Goal: Complete application form: Complete application form

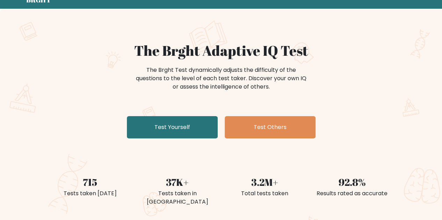
scroll to position [70, 0]
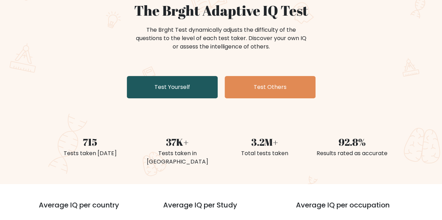
click at [170, 90] on link "Test Yourself" at bounding box center [172, 87] width 91 height 22
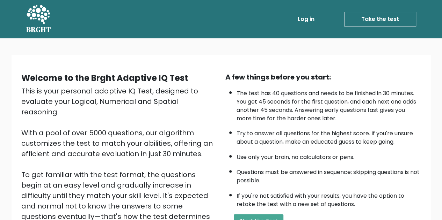
scroll to position [99, 0]
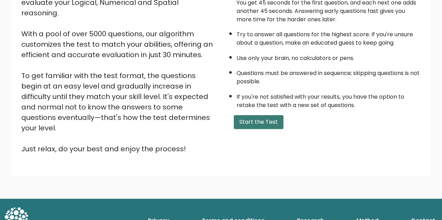
click at [253, 125] on button "Start the Test" at bounding box center [259, 122] width 50 height 14
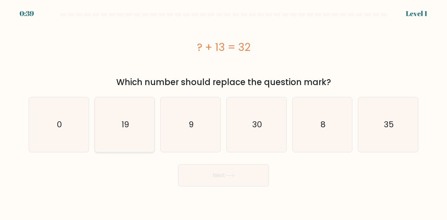
click at [116, 128] on icon "19" at bounding box center [124, 124] width 55 height 55
click at [224, 112] on input "b. 19" at bounding box center [224, 111] width 0 height 2
radio input "true"
click at [218, 179] on button "Next" at bounding box center [223, 176] width 91 height 22
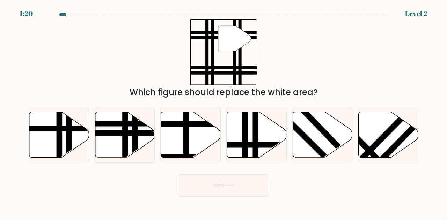
click at [135, 134] on line at bounding box center [135, 160] width 0 height 120
click at [224, 112] on input "b." at bounding box center [224, 111] width 0 height 2
radio input "true"
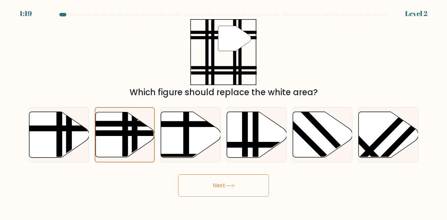
click at [239, 189] on button "Next" at bounding box center [223, 186] width 91 height 22
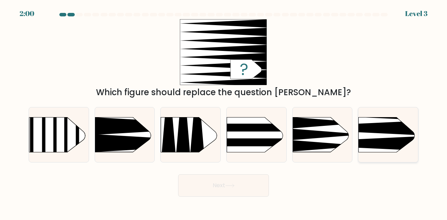
click at [385, 142] on icon at bounding box center [345, 144] width 155 height 15
click at [224, 112] on input "f." at bounding box center [224, 111] width 0 height 2
radio input "true"
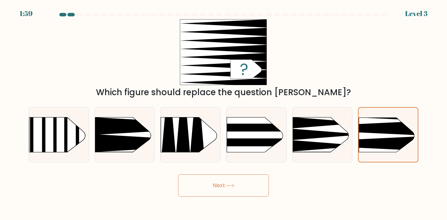
click at [230, 186] on icon at bounding box center [230, 185] width 8 height 3
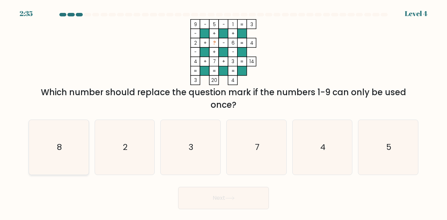
click at [29, 134] on div "8" at bounding box center [59, 148] width 60 height 56
click at [224, 112] on input "a. 8" at bounding box center [224, 111] width 0 height 2
radio input "true"
click at [224, 193] on button "Next" at bounding box center [223, 198] width 91 height 22
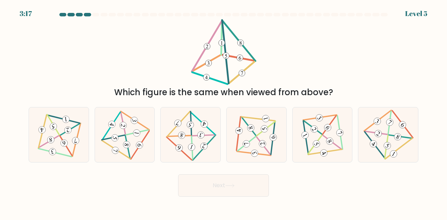
drag, startPoint x: 229, startPoint y: 46, endPoint x: 229, endPoint y: 60, distance: 13.6
click at [229, 60] on icon at bounding box center [224, 52] width 66 height 66
click at [116, 146] on icon at bounding box center [124, 135] width 45 height 44
click at [224, 112] on input "b." at bounding box center [224, 111] width 0 height 2
radio input "true"
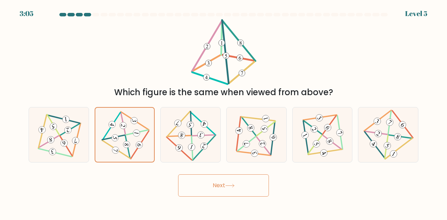
click at [216, 188] on button "Next" at bounding box center [223, 186] width 91 height 22
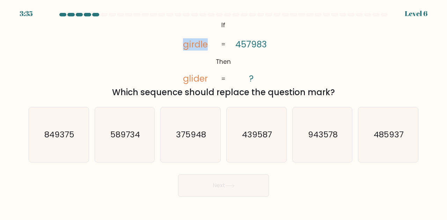
drag, startPoint x: 182, startPoint y: 45, endPoint x: 207, endPoint y: 46, distance: 25.2
click at [207, 46] on icon "@import url('https://fonts.googleapis.com/css?family=Abril+Fatface:400,100,100i…" at bounding box center [223, 52] width 107 height 66
click at [208, 57] on icon "@import url('https://fonts.googleapis.com/css?family=Abril+Fatface:400,100,100i…" at bounding box center [223, 52] width 107 height 66
click at [376, 144] on icon "485937" at bounding box center [388, 135] width 55 height 55
click at [224, 112] on input "f. 485937" at bounding box center [224, 111] width 0 height 2
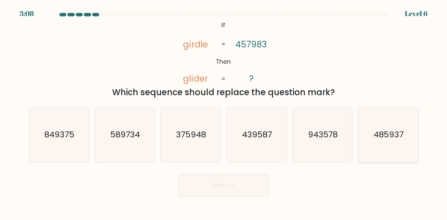
radio input "true"
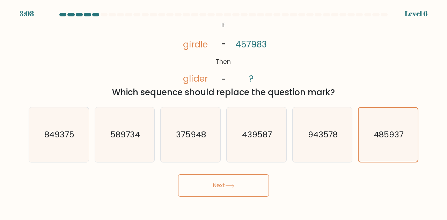
click at [197, 191] on button "Next" at bounding box center [223, 186] width 91 height 22
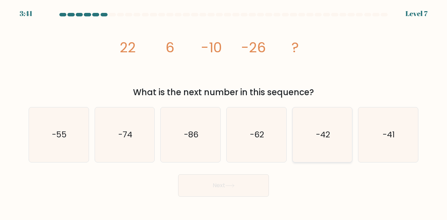
drag, startPoint x: 319, startPoint y: 144, endPoint x: 297, endPoint y: 152, distance: 23.6
click at [319, 144] on icon "-42" at bounding box center [322, 135] width 55 height 55
click at [224, 112] on input "e. -42" at bounding box center [224, 111] width 0 height 2
radio input "true"
click at [223, 184] on button "Next" at bounding box center [223, 186] width 91 height 22
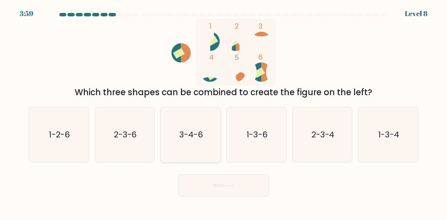
click at [198, 139] on text "3-4-6" at bounding box center [191, 135] width 24 height 12
click at [224, 112] on input "c. 3-4-6" at bounding box center [224, 111] width 0 height 2
radio input "true"
click at [205, 186] on button "Next" at bounding box center [223, 186] width 91 height 22
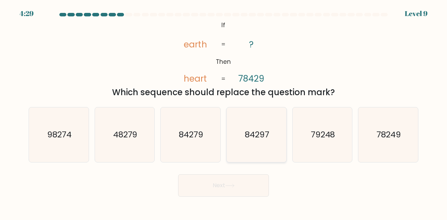
click at [247, 137] on text "84297" at bounding box center [257, 135] width 24 height 12
click at [224, 112] on input "d. 84297" at bounding box center [224, 111] width 0 height 2
radio input "true"
drag, startPoint x: 238, startPoint y: 186, endPoint x: 237, endPoint y: 181, distance: 4.2
click at [238, 185] on button "Next" at bounding box center [223, 186] width 91 height 22
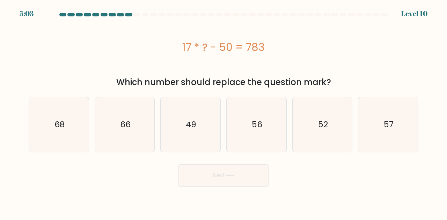
click at [385, 15] on div at bounding box center [384, 14] width 7 height 3
click at [118, 122] on icon "66" at bounding box center [124, 124] width 55 height 55
click at [224, 112] on input "b. 66" at bounding box center [224, 111] width 0 height 2
radio input "true"
click at [224, 175] on button "Next" at bounding box center [223, 176] width 91 height 22
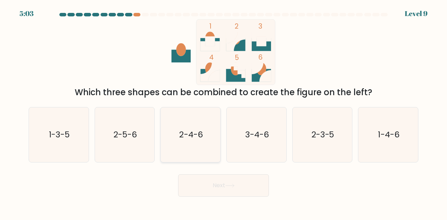
click at [176, 147] on icon "2-4-6" at bounding box center [190, 135] width 55 height 55
click at [224, 112] on input "c. 2-4-6" at bounding box center [224, 111] width 0 height 2
radio input "true"
click at [220, 184] on button "Next" at bounding box center [223, 186] width 91 height 22
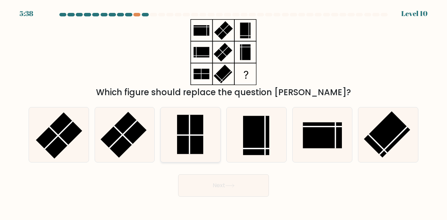
click at [202, 137] on rect at bounding box center [190, 134] width 26 height 39
click at [224, 112] on input "c." at bounding box center [224, 111] width 0 height 2
radio input "true"
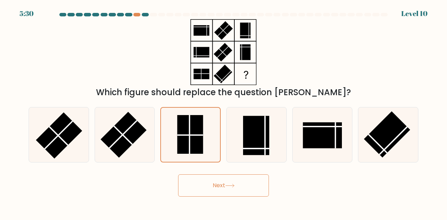
click at [233, 180] on button "Next" at bounding box center [223, 186] width 91 height 22
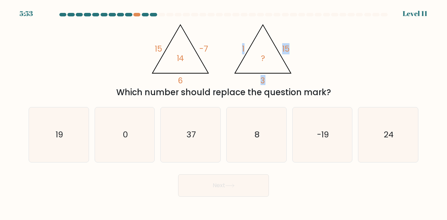
drag, startPoint x: 242, startPoint y: 49, endPoint x: 265, endPoint y: 50, distance: 23.1
click at [265, 50] on icon "@import url('https://fonts.googleapis.com/css?family=Abril+Fatface:400,100,100i…" at bounding box center [223, 52] width 152 height 66
click at [289, 50] on tspan "15" at bounding box center [285, 48] width 7 height 11
click at [281, 83] on icon "@import url('https://fonts.googleapis.com/css?family=Abril+Fatface:400,100,100i…" at bounding box center [223, 52] width 152 height 66
drag, startPoint x: 237, startPoint y: 93, endPoint x: 231, endPoint y: 79, distance: 15.8
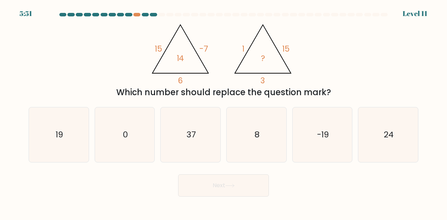
click at [231, 79] on icon "@import url('https://fonts.googleapis.com/css?family=Abril+Fatface:400,100,100i…" at bounding box center [223, 52] width 152 height 66
click at [70, 128] on icon "19" at bounding box center [58, 135] width 55 height 55
click at [224, 112] on input "a. 19" at bounding box center [224, 111] width 0 height 2
radio input "true"
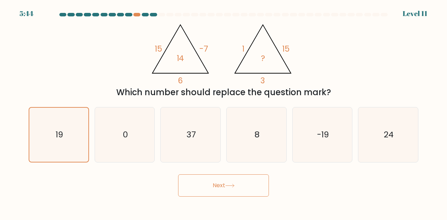
click at [225, 184] on button "Next" at bounding box center [223, 186] width 91 height 22
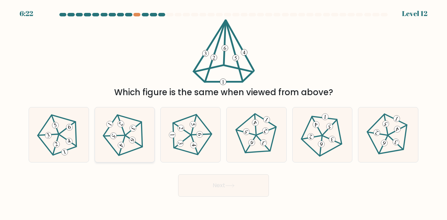
click at [128, 139] on icon at bounding box center [125, 135] width 44 height 44
click at [224, 112] on input "b." at bounding box center [224, 111] width 0 height 2
radio input "true"
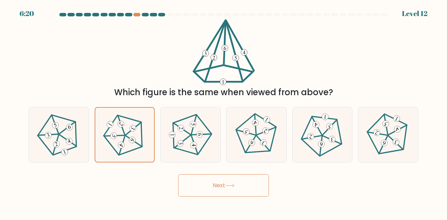
click at [210, 184] on button "Next" at bounding box center [223, 186] width 91 height 22
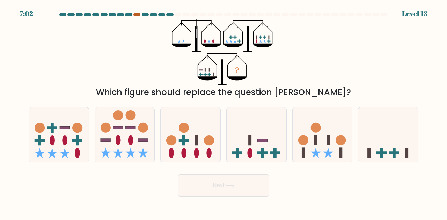
click at [139, 14] on div at bounding box center [136, 14] width 7 height 3
click at [137, 14] on div at bounding box center [136, 14] width 7 height 3
click at [130, 14] on div at bounding box center [128, 14] width 7 height 3
click at [139, 15] on div at bounding box center [136, 14] width 7 height 3
click at [251, 146] on icon at bounding box center [257, 134] width 60 height 49
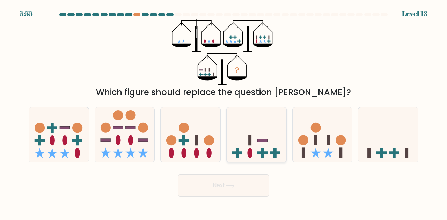
click at [224, 112] on input "d." at bounding box center [224, 111] width 0 height 2
radio input "true"
click at [241, 193] on button "Next" at bounding box center [223, 186] width 91 height 22
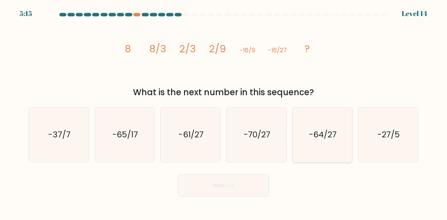
click at [306, 142] on icon "-64/27" at bounding box center [322, 135] width 55 height 55
click at [224, 112] on input "e. -64/27" at bounding box center [224, 111] width 0 height 2
radio input "true"
click at [252, 190] on button "Next" at bounding box center [223, 186] width 91 height 22
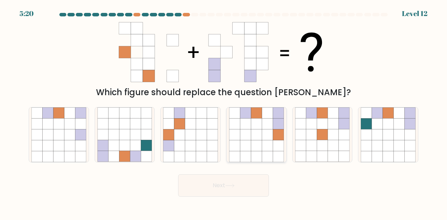
click at [246, 112] on icon at bounding box center [245, 113] width 11 height 11
click at [224, 112] on input "d." at bounding box center [224, 111] width 0 height 2
radio input "true"
click at [229, 183] on button "Next" at bounding box center [223, 186] width 91 height 22
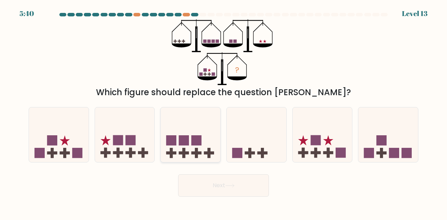
click at [189, 145] on icon at bounding box center [191, 134] width 60 height 49
click at [224, 112] on input "c." at bounding box center [224, 111] width 0 height 2
radio input "true"
click at [131, 141] on rect at bounding box center [130, 141] width 10 height 10
click at [224, 112] on input "b." at bounding box center [224, 111] width 0 height 2
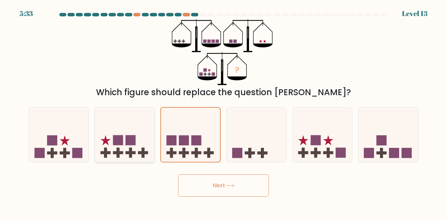
radio input "true"
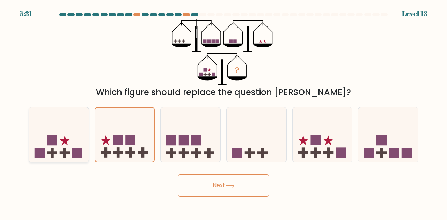
click at [46, 146] on icon at bounding box center [59, 134] width 60 height 49
click at [224, 112] on input "a." at bounding box center [224, 111] width 0 height 2
radio input "true"
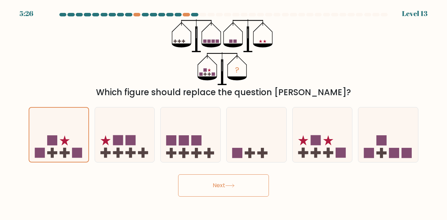
click at [215, 186] on button "Next" at bounding box center [223, 186] width 91 height 22
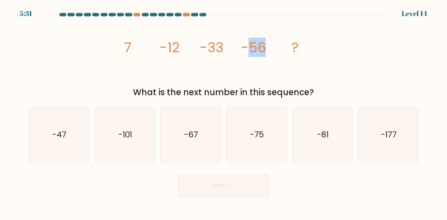
drag, startPoint x: 250, startPoint y: 48, endPoint x: 272, endPoint y: 51, distance: 21.8
click at [272, 51] on icon "image/svg+xml 7 -12 -33 -56 ?" at bounding box center [224, 52] width 210 height 66
click at [273, 51] on icon "image/svg+xml 7 -12 -33 -56 ?" at bounding box center [224, 52] width 210 height 66
click at [258, 140] on text "-75" at bounding box center [257, 135] width 14 height 12
click at [224, 112] on input "d. -75" at bounding box center [224, 111] width 0 height 2
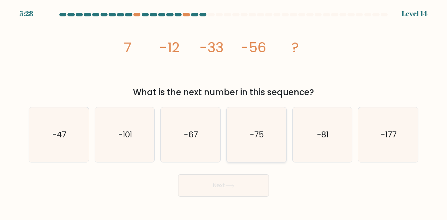
radio input "true"
click at [218, 188] on button "Next" at bounding box center [223, 186] width 91 height 22
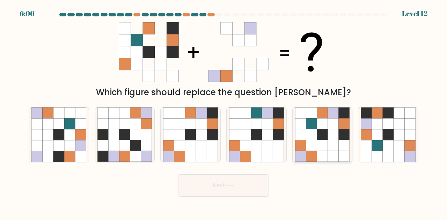
click at [333, 124] on icon at bounding box center [333, 124] width 11 height 11
click at [224, 112] on input "e." at bounding box center [224, 111] width 0 height 2
radio input "true"
click at [245, 192] on button "Next" at bounding box center [223, 186] width 91 height 22
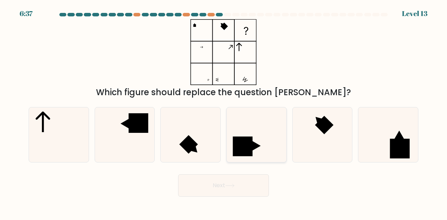
click at [262, 146] on icon at bounding box center [256, 135] width 55 height 55
click at [224, 112] on input "d." at bounding box center [224, 111] width 0 height 2
radio input "true"
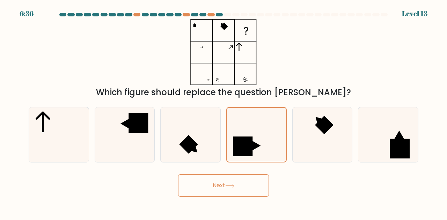
click at [222, 185] on button "Next" at bounding box center [223, 186] width 91 height 22
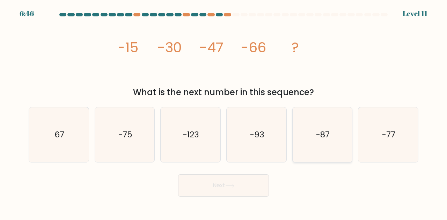
click at [309, 131] on icon "-87" at bounding box center [322, 135] width 55 height 55
click at [224, 112] on input "e. -87" at bounding box center [224, 111] width 0 height 2
radio input "true"
click at [227, 186] on button "Next" at bounding box center [223, 186] width 91 height 22
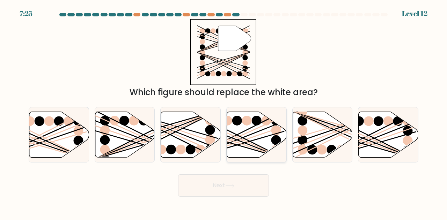
click at [259, 137] on icon at bounding box center [257, 135] width 60 height 46
click at [224, 112] on input "d." at bounding box center [224, 111] width 0 height 2
radio input "true"
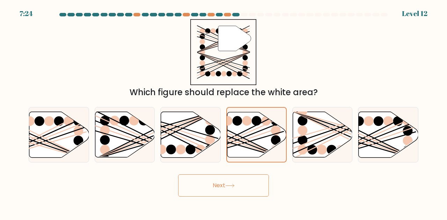
click at [229, 185] on icon at bounding box center [229, 186] width 9 height 4
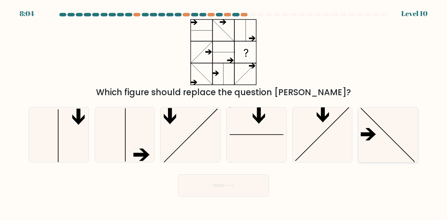
click at [382, 139] on icon at bounding box center [388, 135] width 55 height 55
click at [224, 112] on input "f." at bounding box center [224, 111] width 0 height 2
radio input "true"
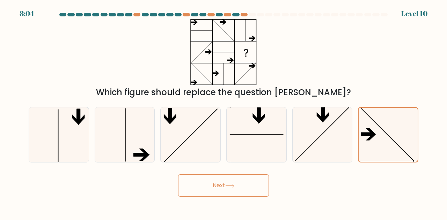
click at [187, 184] on button "Next" at bounding box center [223, 186] width 91 height 22
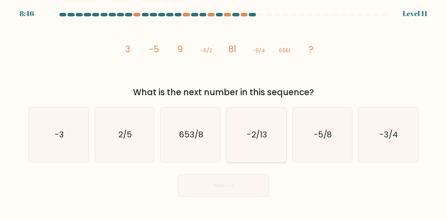
click at [243, 138] on icon "-2/13" at bounding box center [256, 135] width 55 height 55
click at [224, 112] on input "d. -2/13" at bounding box center [224, 111] width 0 height 2
radio input "true"
click at [237, 186] on button "Next" at bounding box center [223, 186] width 91 height 22
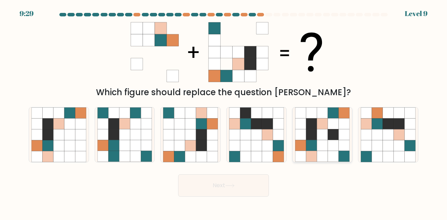
click at [313, 135] on icon at bounding box center [311, 135] width 11 height 11
click at [224, 112] on input "e." at bounding box center [224, 111] width 0 height 2
radio input "true"
click at [240, 183] on button "Next" at bounding box center [223, 186] width 91 height 22
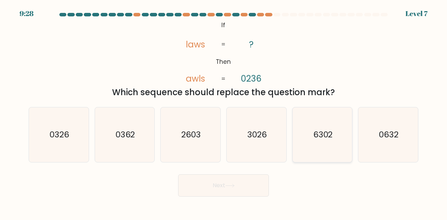
click at [298, 138] on icon "6302" at bounding box center [322, 135] width 55 height 55
click at [224, 112] on input "e. 6302" at bounding box center [224, 111] width 0 height 2
radio input "true"
drag, startPoint x: 241, startPoint y: 174, endPoint x: 239, endPoint y: 181, distance: 7.9
click at [241, 174] on div "Next" at bounding box center [223, 184] width 398 height 26
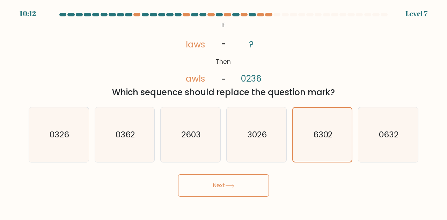
click at [239, 183] on button "Next" at bounding box center [223, 186] width 91 height 22
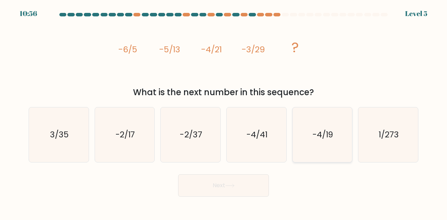
click at [306, 147] on icon "-4/19" at bounding box center [322, 135] width 55 height 55
click at [224, 112] on input "e. -4/19" at bounding box center [224, 111] width 0 height 2
radio input "true"
click at [260, 185] on button "Next" at bounding box center [223, 186] width 91 height 22
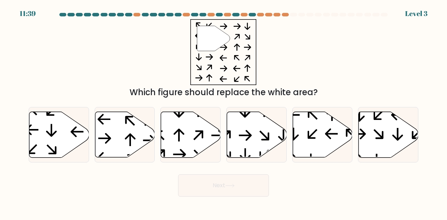
click at [240, 190] on button "Next" at bounding box center [223, 186] width 91 height 22
click at [332, 133] on icon at bounding box center [323, 135] width 60 height 46
click at [224, 112] on input "e." at bounding box center [224, 111] width 0 height 2
radio input "true"
click at [245, 192] on button "Next" at bounding box center [223, 186] width 91 height 22
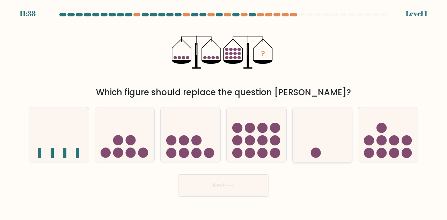
click at [333, 134] on icon at bounding box center [323, 134] width 60 height 49
click at [224, 112] on input "e." at bounding box center [224, 111] width 0 height 2
radio input "true"
click at [244, 188] on button "Next" at bounding box center [223, 186] width 91 height 22
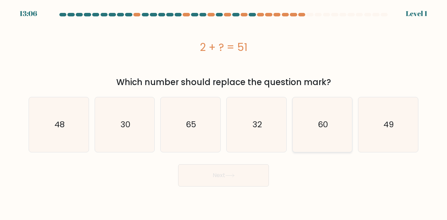
click at [331, 132] on icon "60" at bounding box center [322, 124] width 55 height 55
click at [224, 112] on input "e. 60" at bounding box center [224, 111] width 0 height 2
radio input "true"
click at [247, 179] on button "Next" at bounding box center [223, 176] width 91 height 22
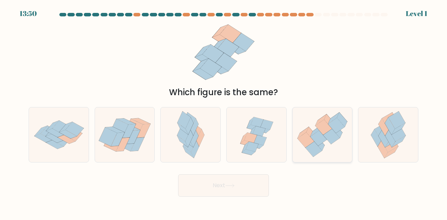
click at [319, 138] on icon at bounding box center [318, 138] width 17 height 15
click at [224, 112] on input "e." at bounding box center [224, 111] width 0 height 2
radio input "true"
click at [258, 183] on button "Next" at bounding box center [223, 186] width 91 height 22
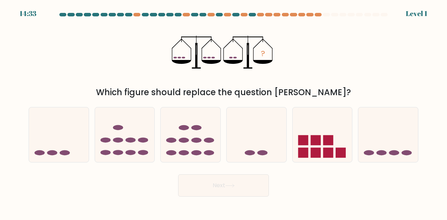
click at [251, 192] on button "Next" at bounding box center [223, 186] width 91 height 22
click at [319, 144] on rect at bounding box center [316, 141] width 10 height 10
click at [224, 112] on input "e." at bounding box center [224, 111] width 0 height 2
radio input "true"
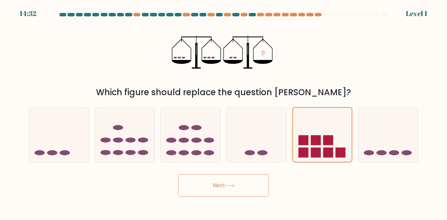
click at [235, 189] on button "Next" at bounding box center [223, 186] width 91 height 22
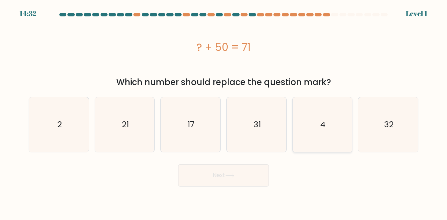
click at [322, 138] on icon "4" at bounding box center [322, 124] width 55 height 55
click at [224, 112] on input "e. 4" at bounding box center [224, 111] width 0 height 2
radio input "true"
click at [251, 181] on button "Next" at bounding box center [223, 176] width 91 height 22
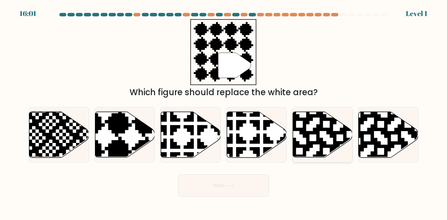
click at [315, 136] on icon at bounding box center [323, 135] width 60 height 46
click at [224, 112] on input "e." at bounding box center [224, 111] width 0 height 2
radio input "true"
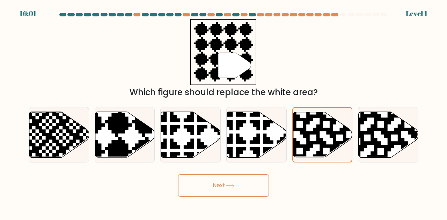
click at [248, 183] on button "Next" at bounding box center [223, 186] width 91 height 22
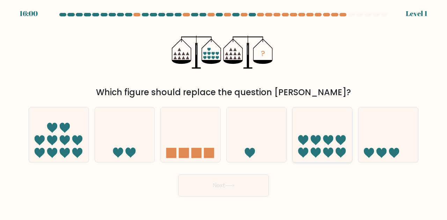
click at [318, 142] on icon at bounding box center [316, 141] width 10 height 10
click at [224, 112] on input "e." at bounding box center [224, 111] width 0 height 2
radio input "true"
click at [256, 189] on button "Next" at bounding box center [223, 186] width 91 height 22
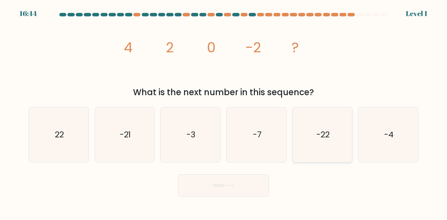
click at [314, 138] on icon "-22" at bounding box center [322, 135] width 55 height 55
click at [224, 112] on input "e. -22" at bounding box center [224, 111] width 0 height 2
radio input "true"
click at [249, 190] on button "Next" at bounding box center [223, 186] width 91 height 22
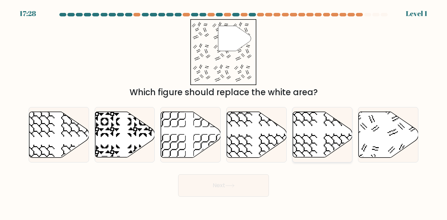
click at [317, 138] on icon at bounding box center [323, 135] width 60 height 46
click at [224, 112] on input "e." at bounding box center [224, 111] width 0 height 2
radio input "true"
click at [223, 191] on button "Next" at bounding box center [223, 186] width 91 height 22
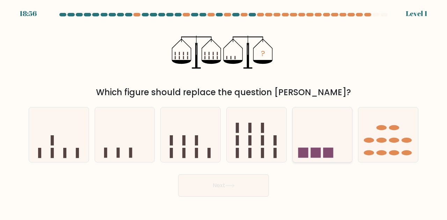
click at [323, 143] on icon at bounding box center [323, 134] width 60 height 49
click at [224, 112] on input "e." at bounding box center [224, 111] width 0 height 2
radio input "true"
click at [226, 195] on button "Next" at bounding box center [223, 186] width 91 height 22
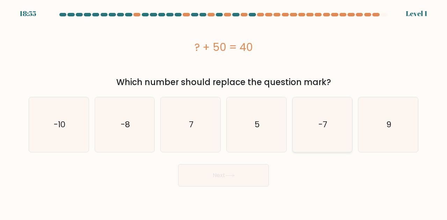
click at [314, 140] on icon "-7" at bounding box center [322, 124] width 55 height 55
click at [224, 112] on input "e. -7" at bounding box center [224, 111] width 0 height 2
radio input "true"
click at [250, 186] on button "Next" at bounding box center [223, 176] width 91 height 22
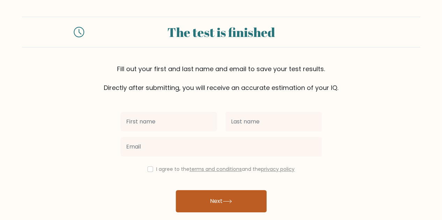
click at [208, 208] on button "Next" at bounding box center [221, 201] width 91 height 22
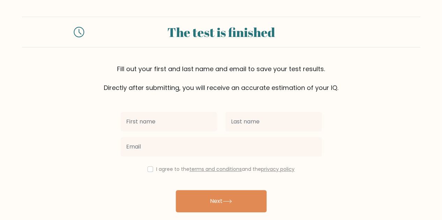
click at [175, 135] on div at bounding box center [221, 147] width 210 height 25
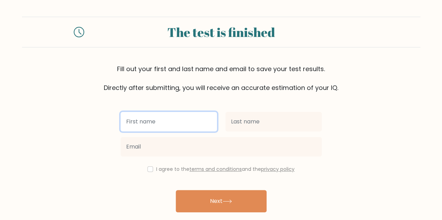
click at [173, 129] on input "text" at bounding box center [169, 122] width 96 height 20
type input "j"
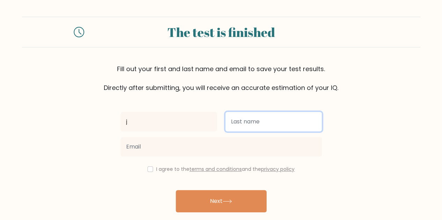
click at [246, 125] on input "text" at bounding box center [273, 122] width 96 height 20
type input "g"
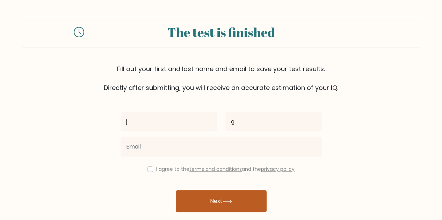
click at [236, 190] on div "j g I agree to the terms and conditions and the privacy policy Next Already hav…" at bounding box center [221, 161] width 210 height 136
click at [234, 196] on button "Next" at bounding box center [221, 201] width 91 height 22
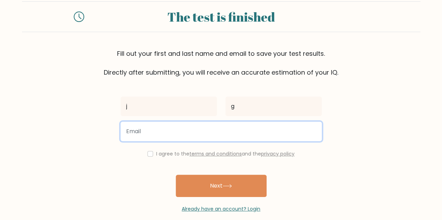
scroll to position [24, 0]
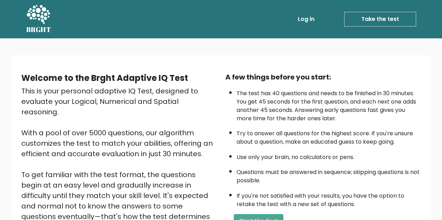
scroll to position [99, 0]
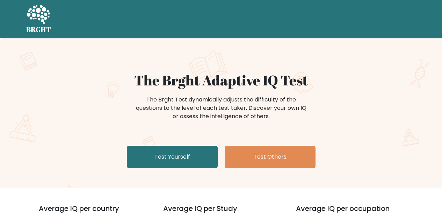
scroll to position [70, 0]
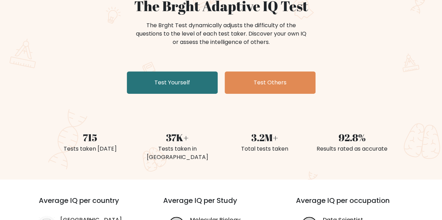
scroll to position [105, 0]
